Goal: Find specific page/section: Find specific page/section

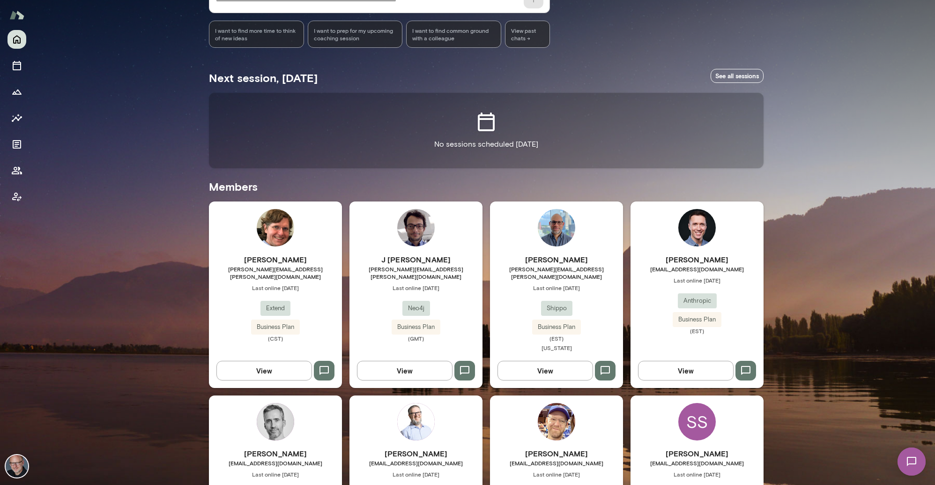
scroll to position [366, 0]
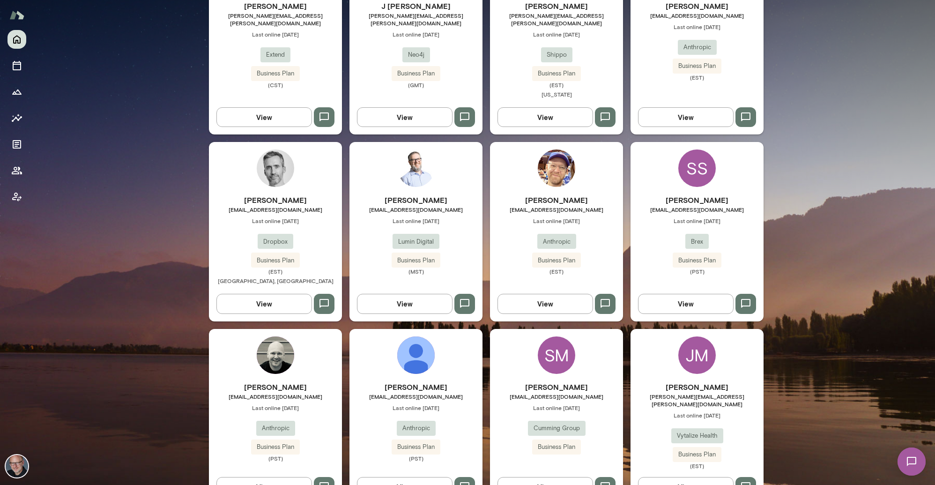
click at [539, 206] on span "robhester@anthropic.com" at bounding box center [556, 209] width 133 height 7
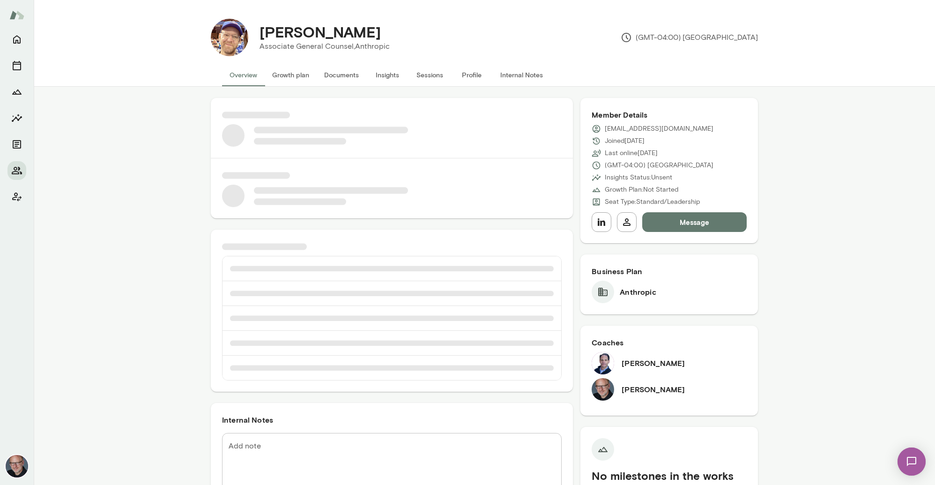
scroll to position [1, 0]
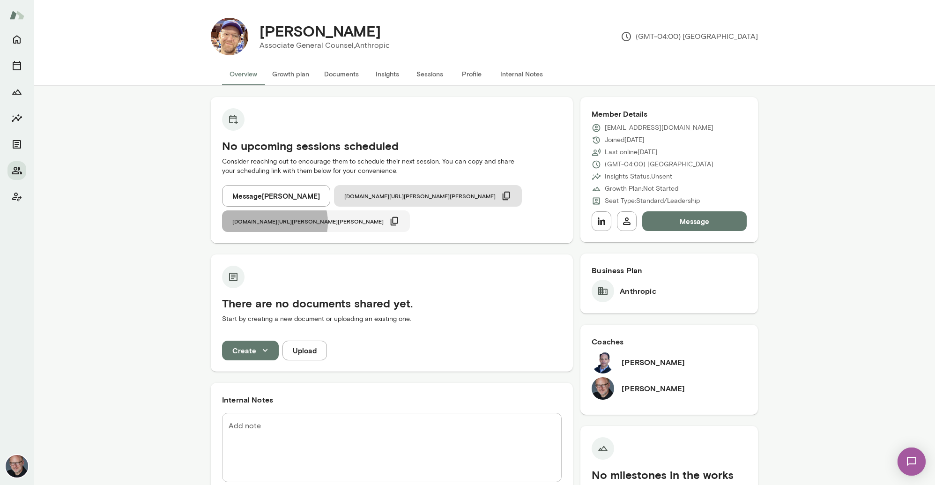
click at [384, 217] on span "cal.mento.co/nick-gould" at bounding box center [307, 220] width 151 height 7
click at [428, 72] on button "Sessions" at bounding box center [430, 74] width 42 height 22
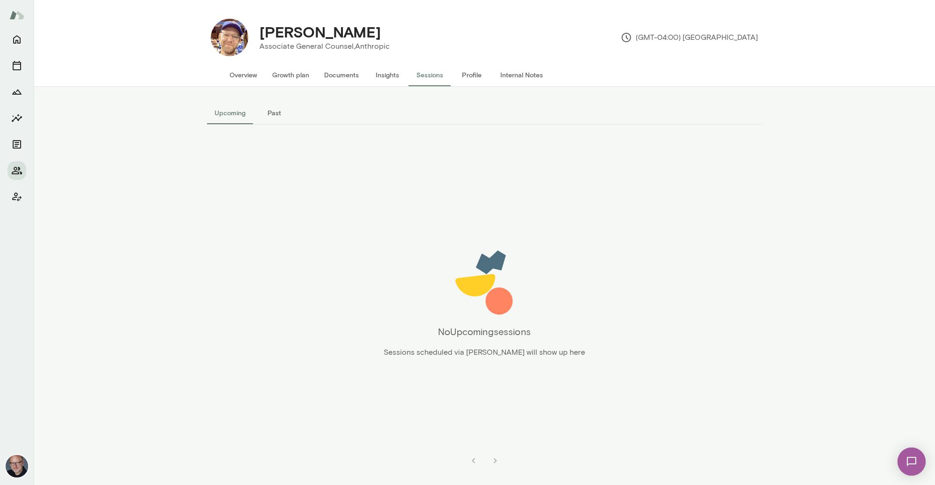
click at [246, 74] on button "Overview" at bounding box center [243, 75] width 43 height 22
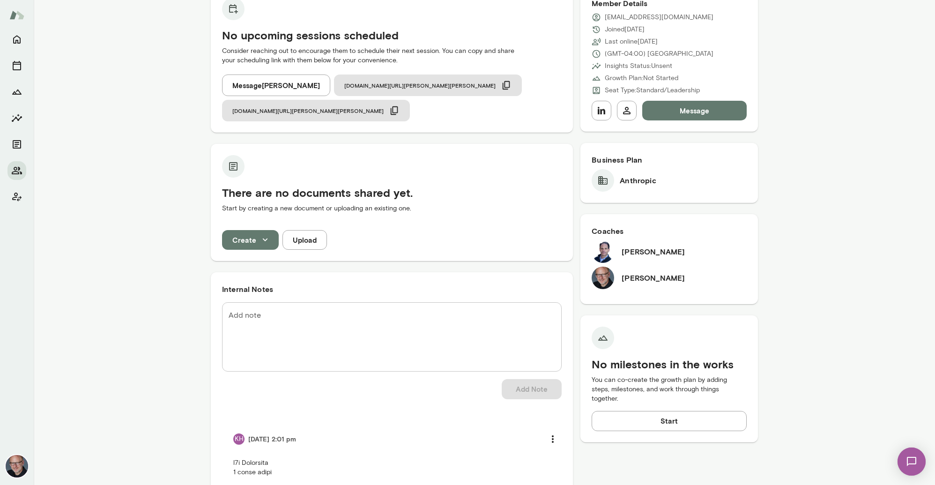
scroll to position [52, 0]
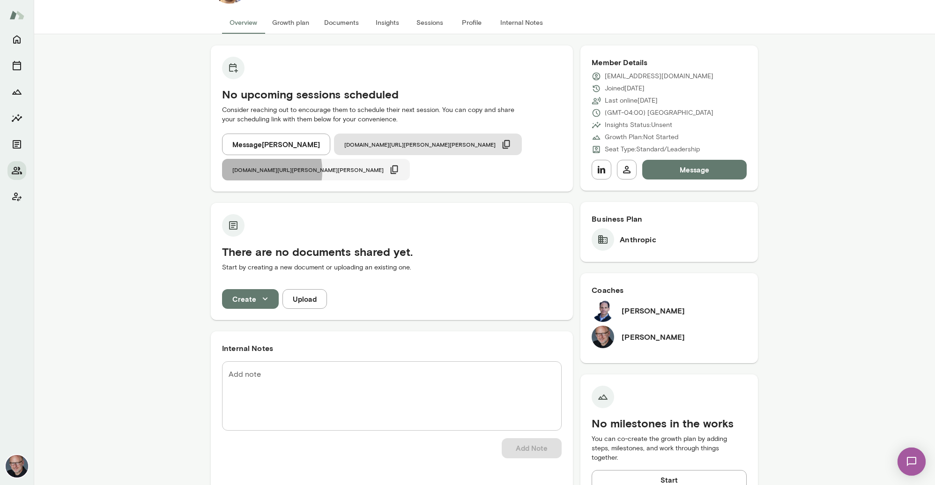
click at [384, 166] on span "cal.mento.co/nick-gould" at bounding box center [307, 169] width 151 height 7
click at [17, 42] on icon "Home" at bounding box center [16, 40] width 7 height 8
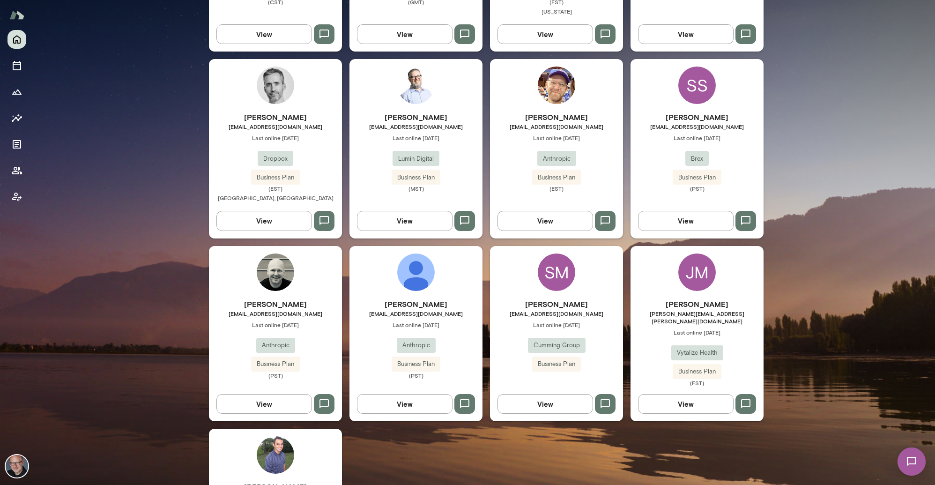
scroll to position [453, 0]
